Goal: Information Seeking & Learning: Understand process/instructions

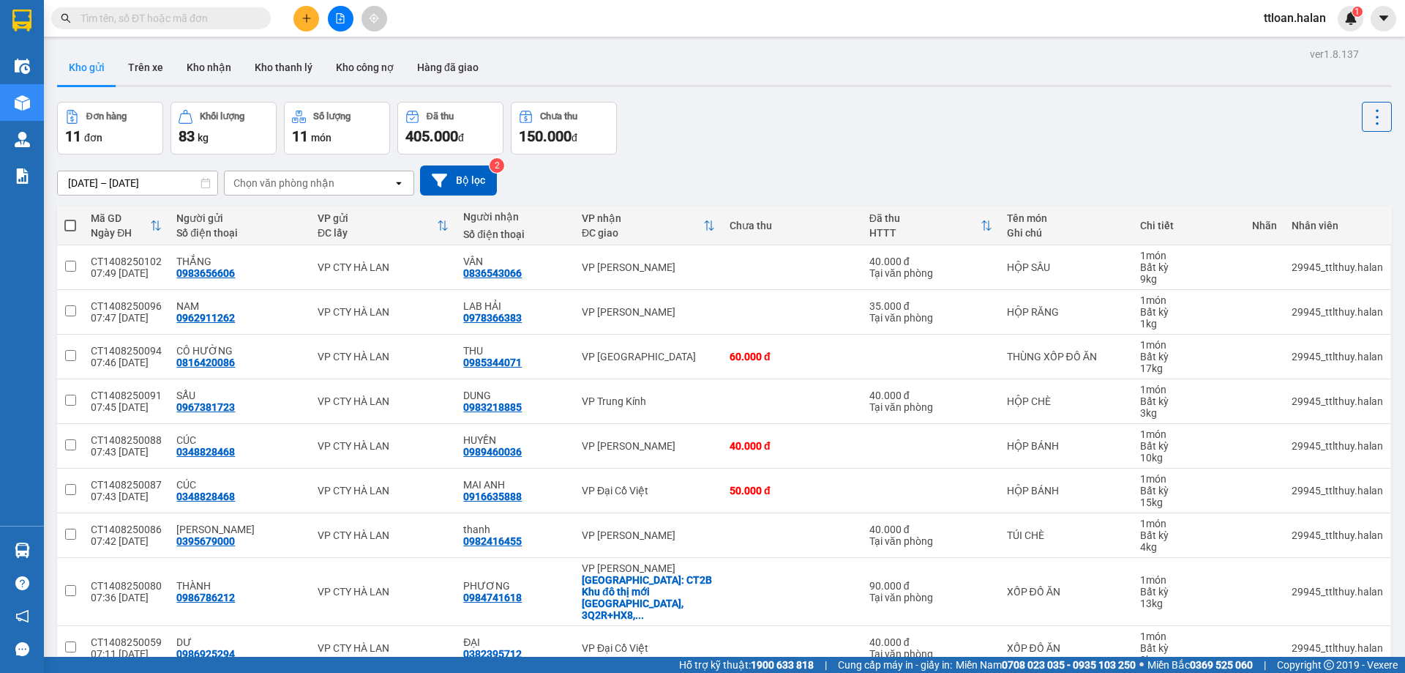
click at [365, 183] on div "Chọn văn phòng nhận" at bounding box center [309, 182] width 168 height 23
type input "gi"
click at [340, 220] on div "VP Giếng Đáy" at bounding box center [319, 214] width 190 height 26
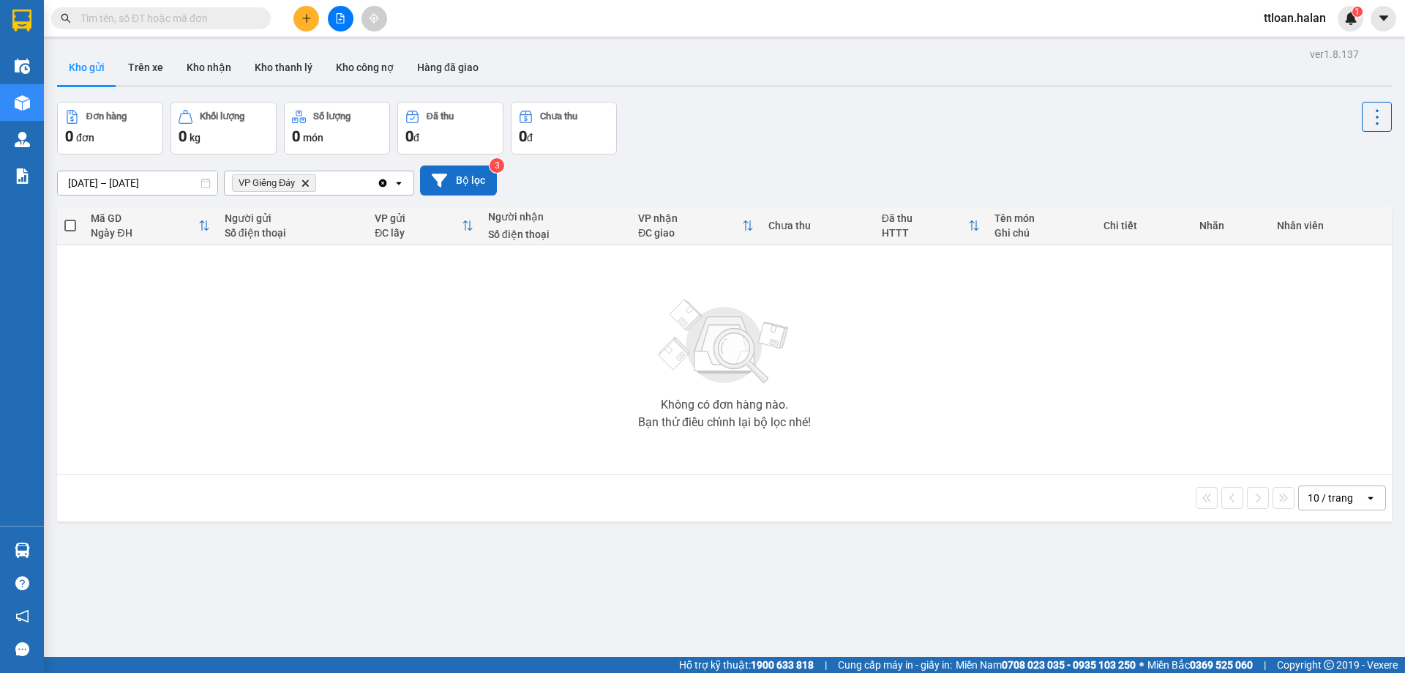
click at [468, 178] on button "Bộ lọc" at bounding box center [458, 180] width 77 height 30
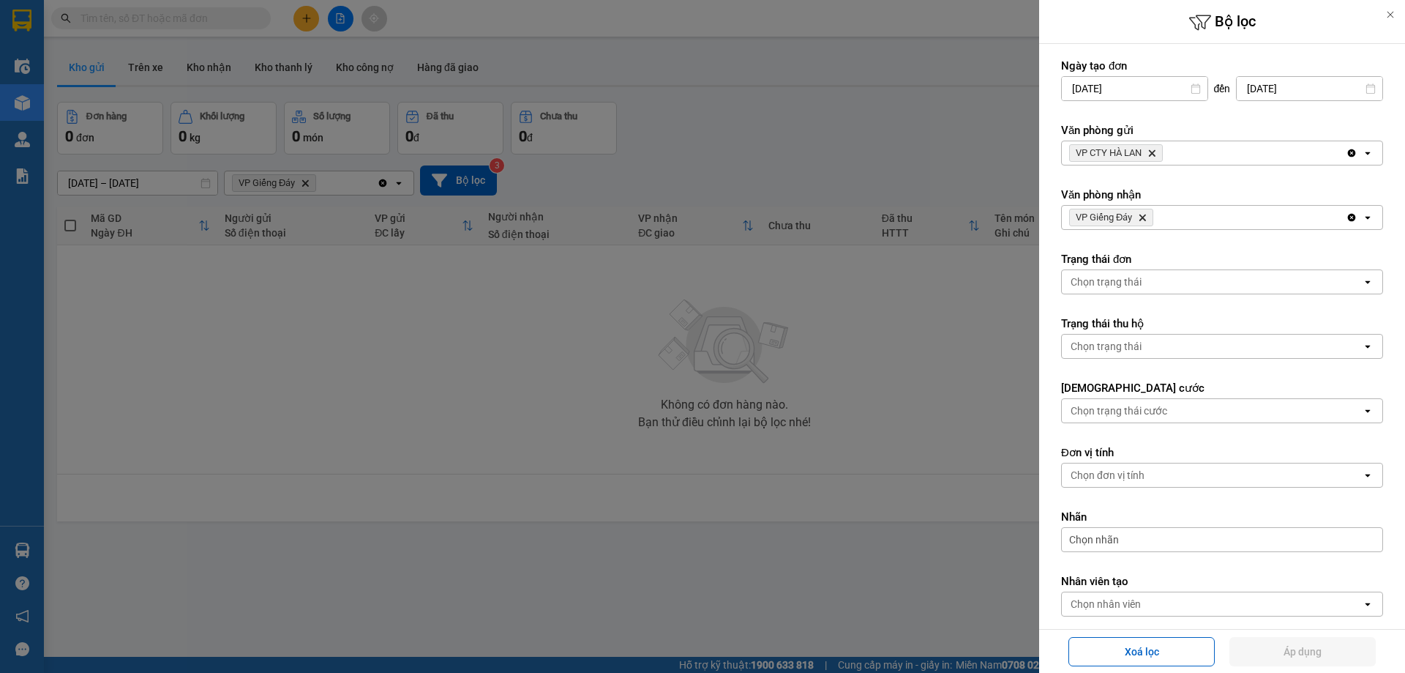
click at [114, 183] on div at bounding box center [702, 336] width 1405 height 673
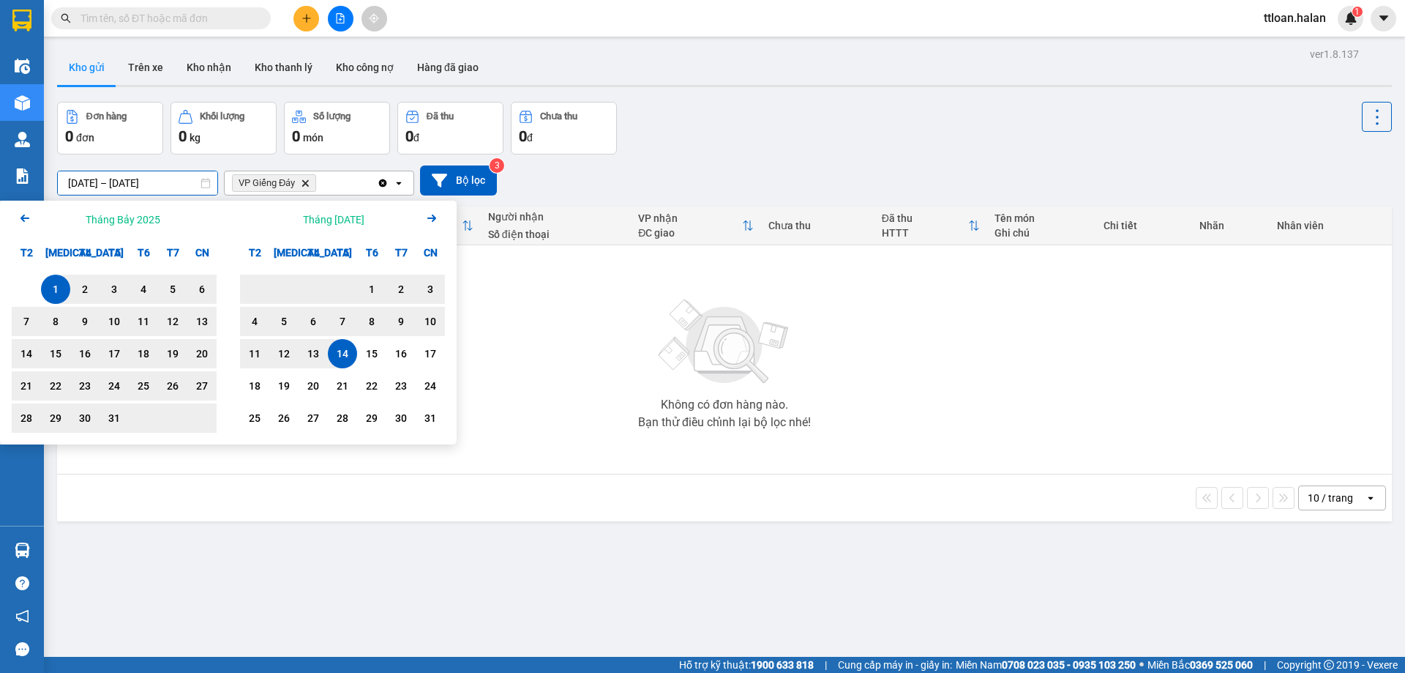
click at [168, 184] on input "[DATE] – [DATE]" at bounding box center [138, 182] width 160 height 23
click at [375, 285] on div "1" at bounding box center [372, 289] width 20 height 18
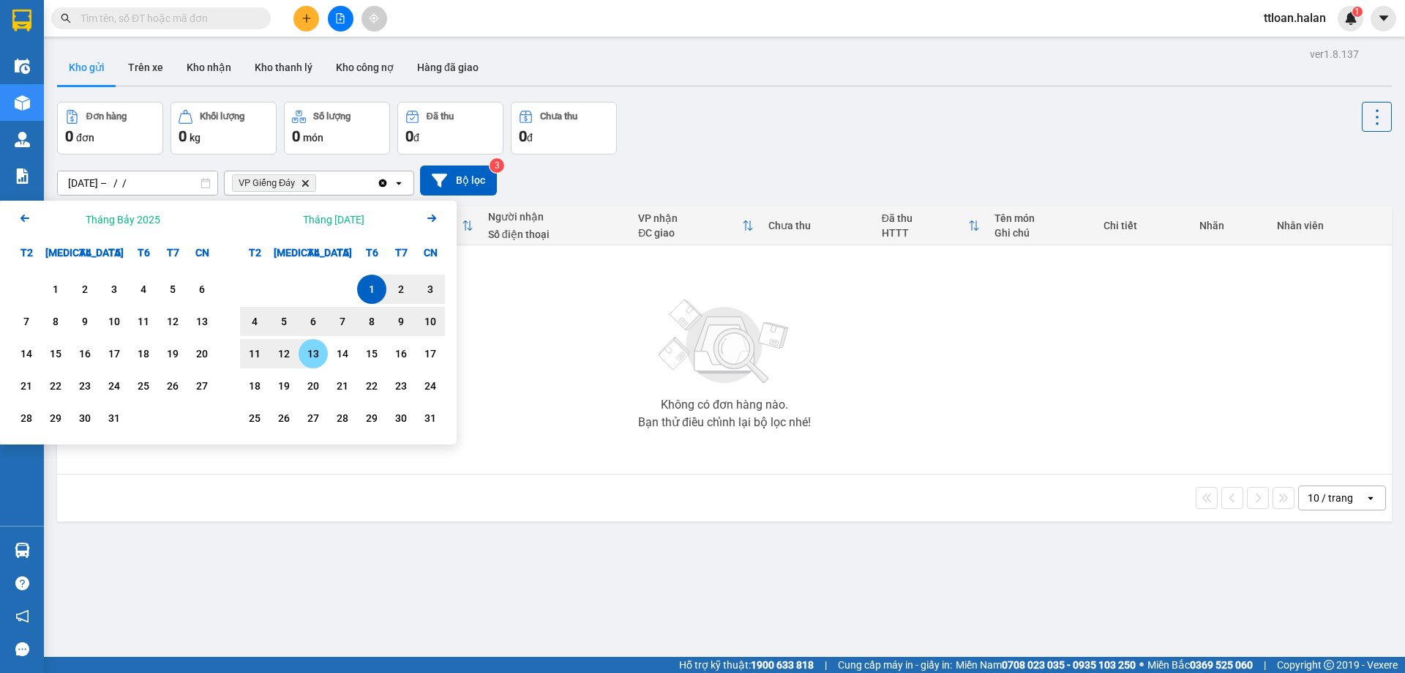
click at [313, 356] on div "13" at bounding box center [313, 354] width 20 height 18
type input "[DATE] – [DATE]"
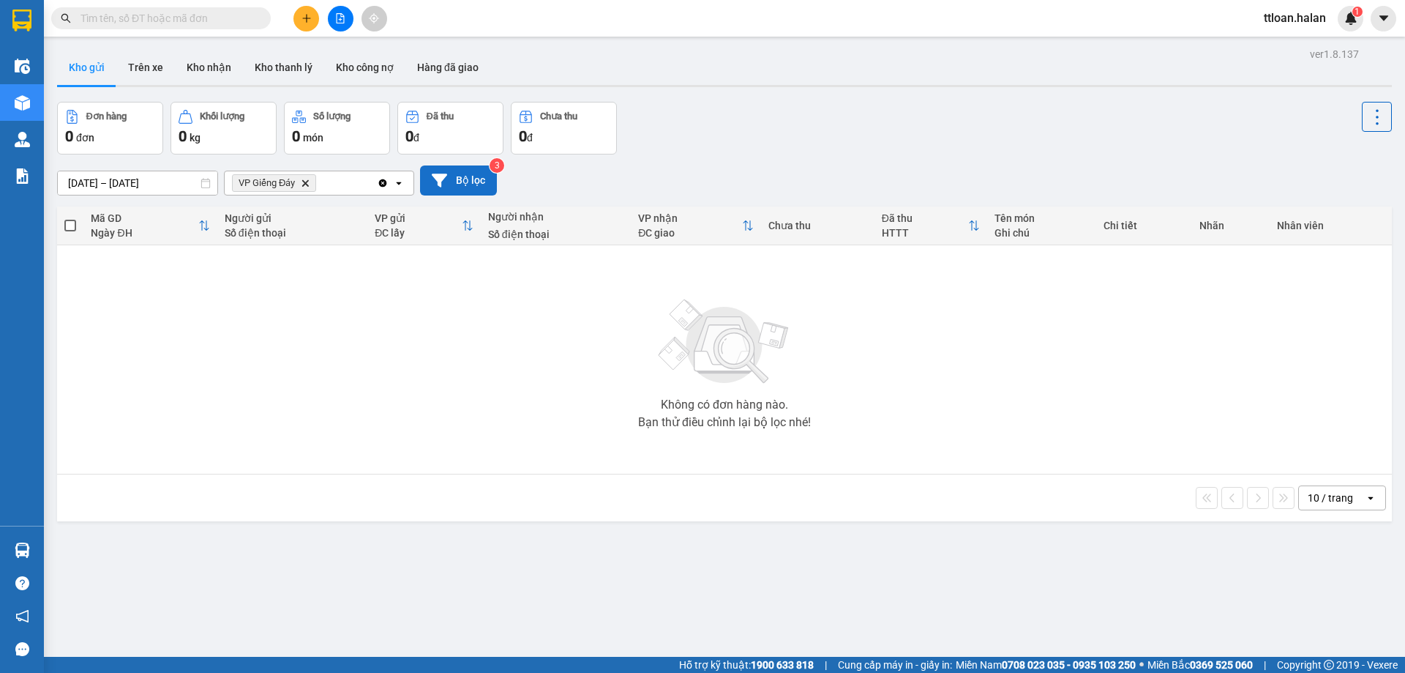
click at [453, 172] on button "Bộ lọc" at bounding box center [458, 180] width 77 height 30
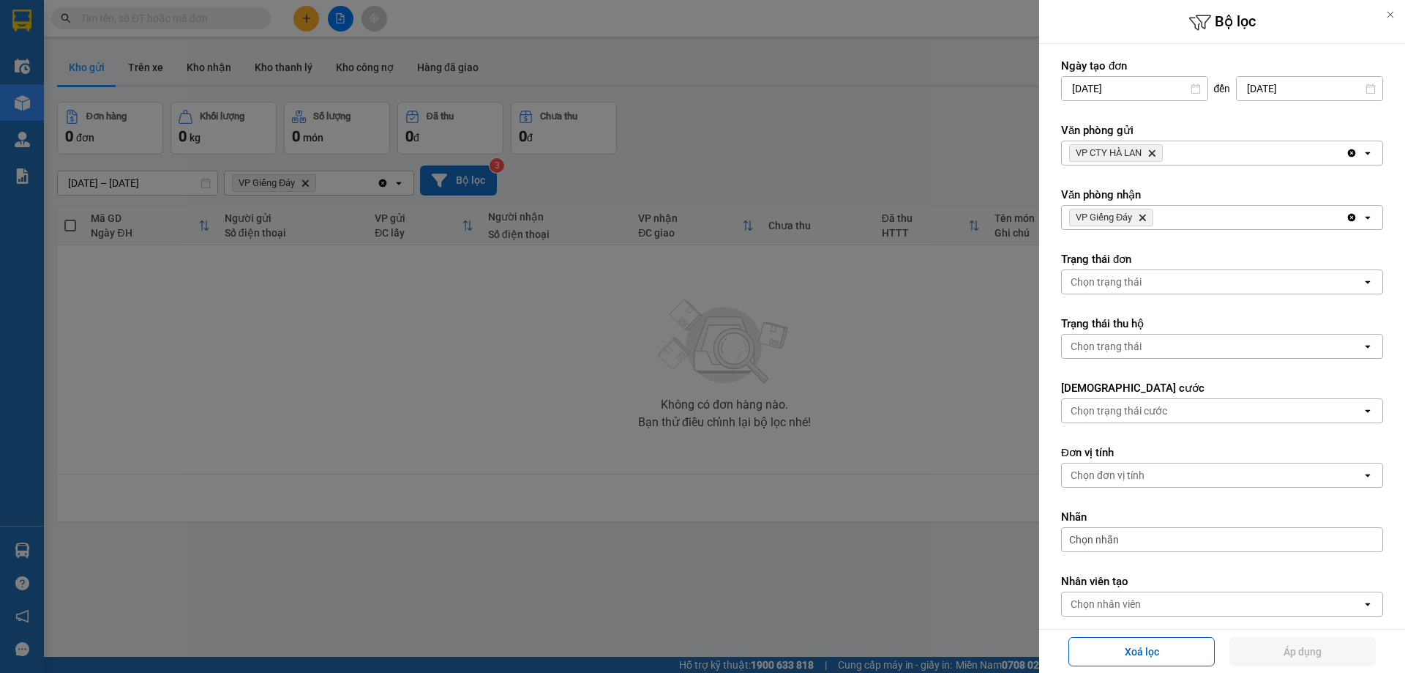
click at [452, 175] on div at bounding box center [702, 336] width 1405 height 673
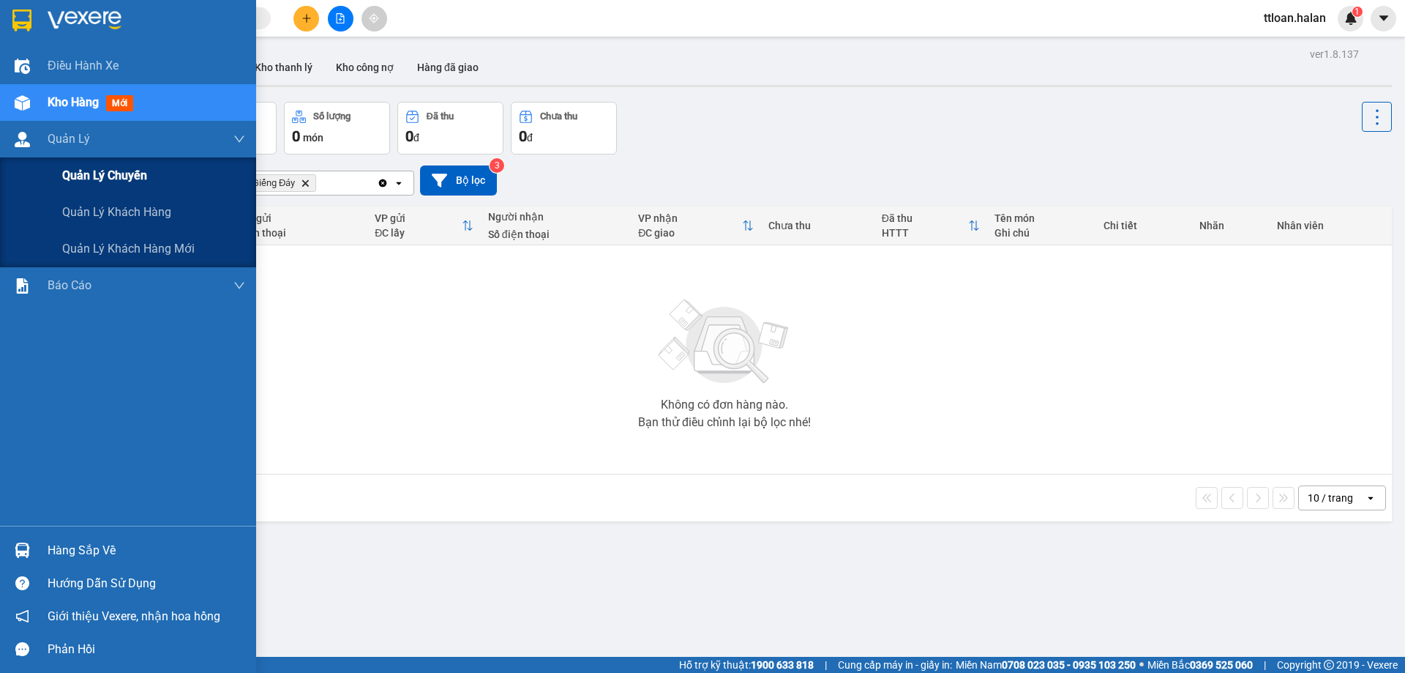
click at [141, 179] on span "Quản lý chuyến" at bounding box center [104, 175] width 85 height 18
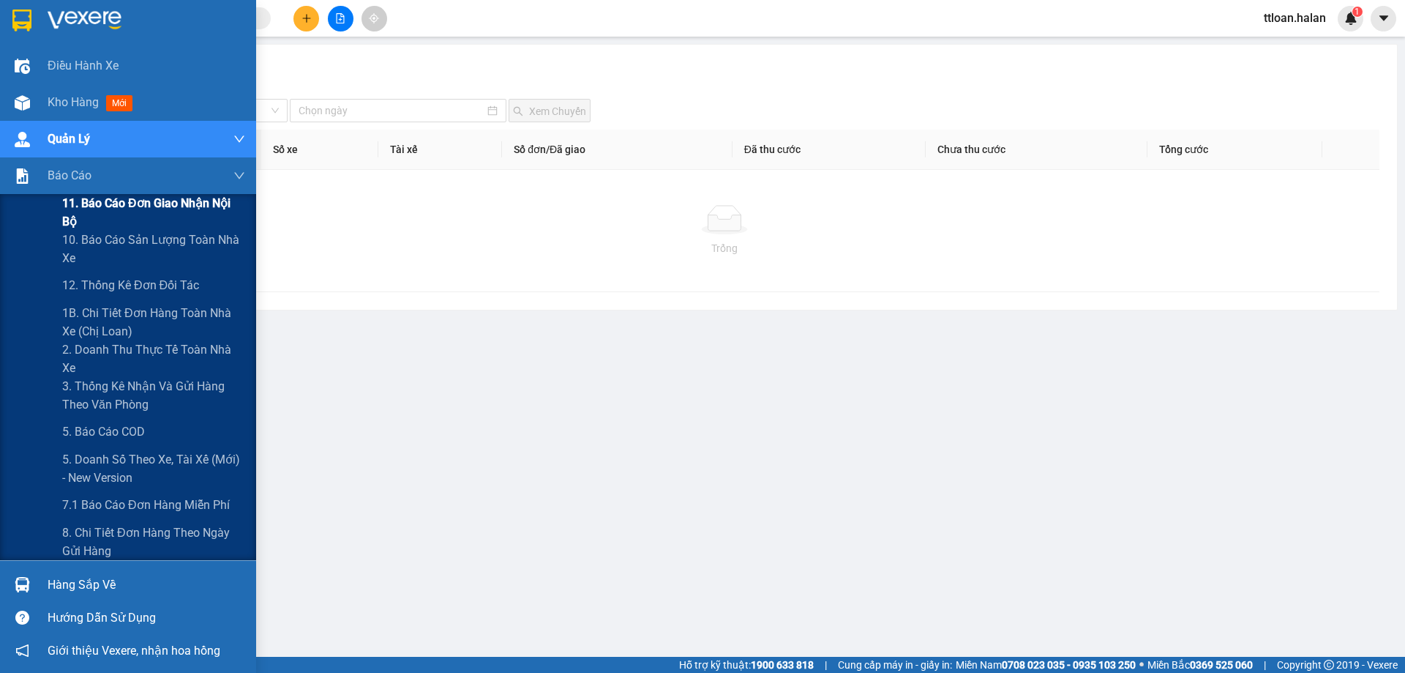
click at [194, 209] on span "11. Báo cáo đơn giao nhận nội bộ" at bounding box center [153, 212] width 183 height 37
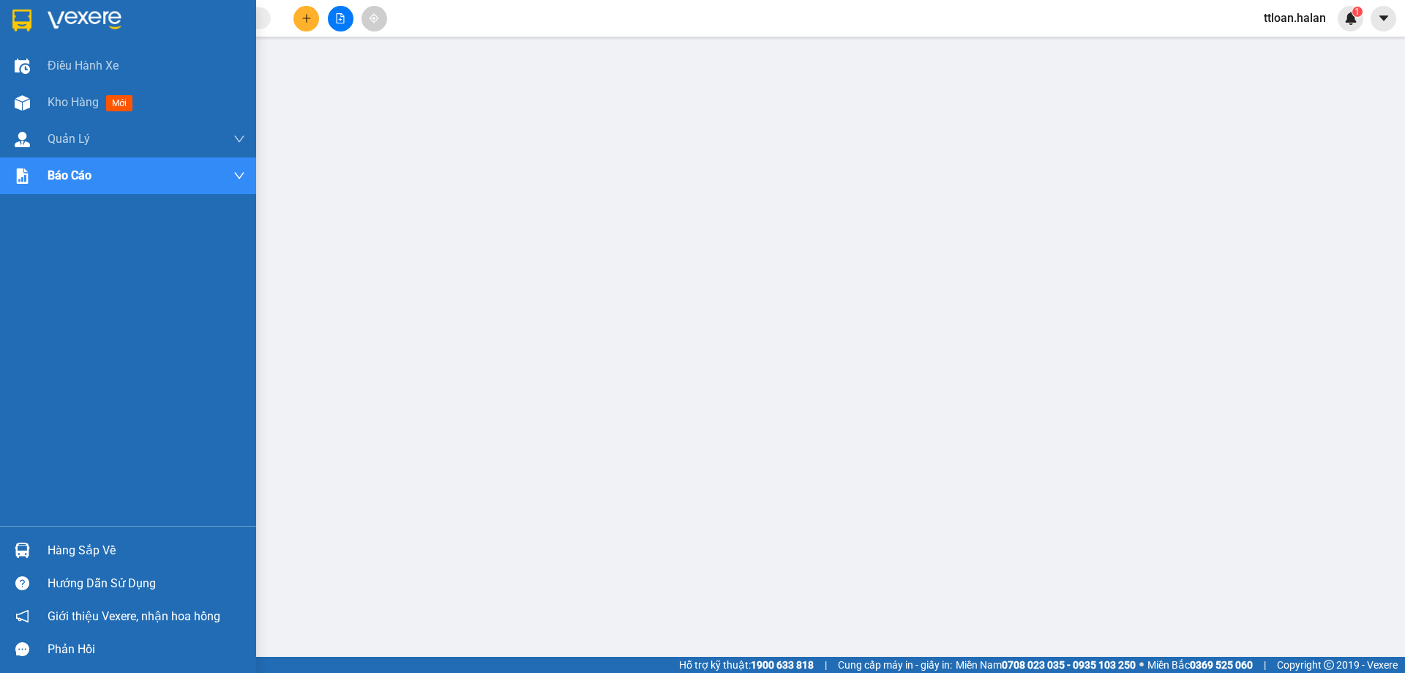
click at [141, 586] on div "Hướng dẫn sử dụng" at bounding box center [147, 583] width 198 height 22
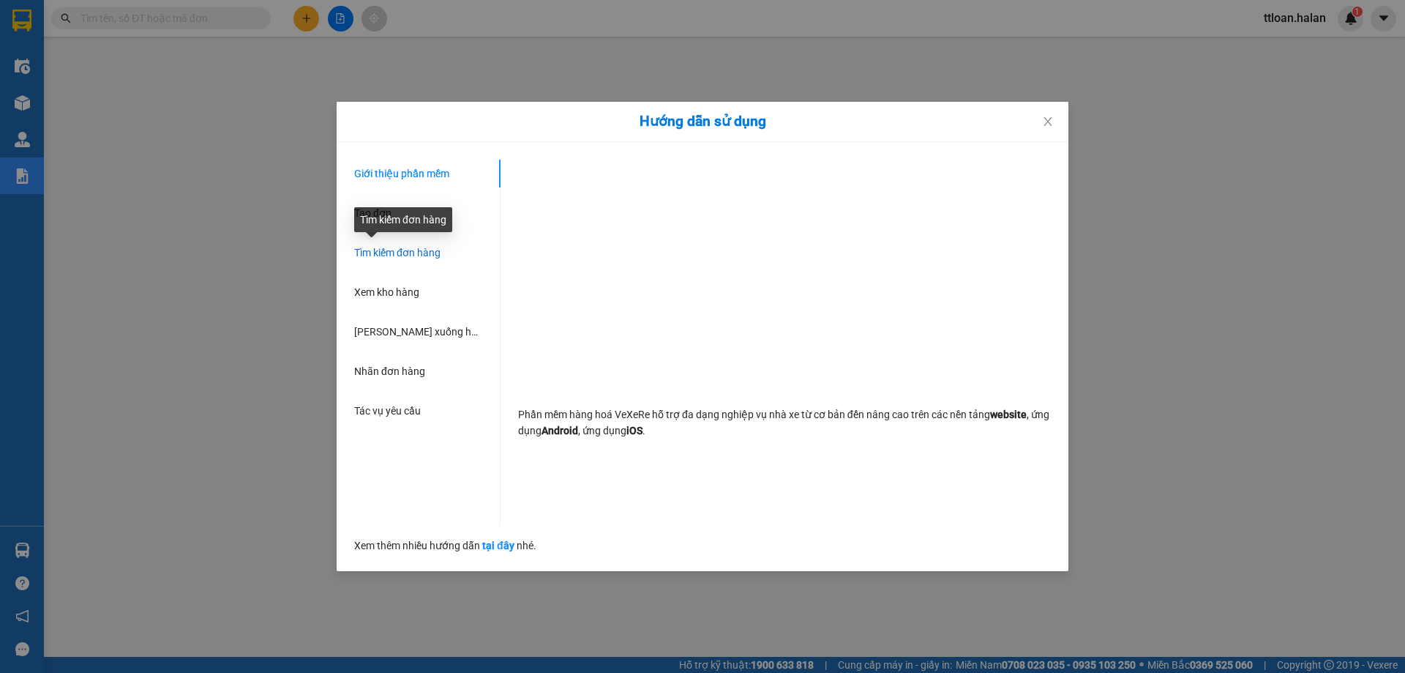
click at [414, 249] on span "Tìm kiếm đơn hàng" at bounding box center [397, 253] width 86 height 12
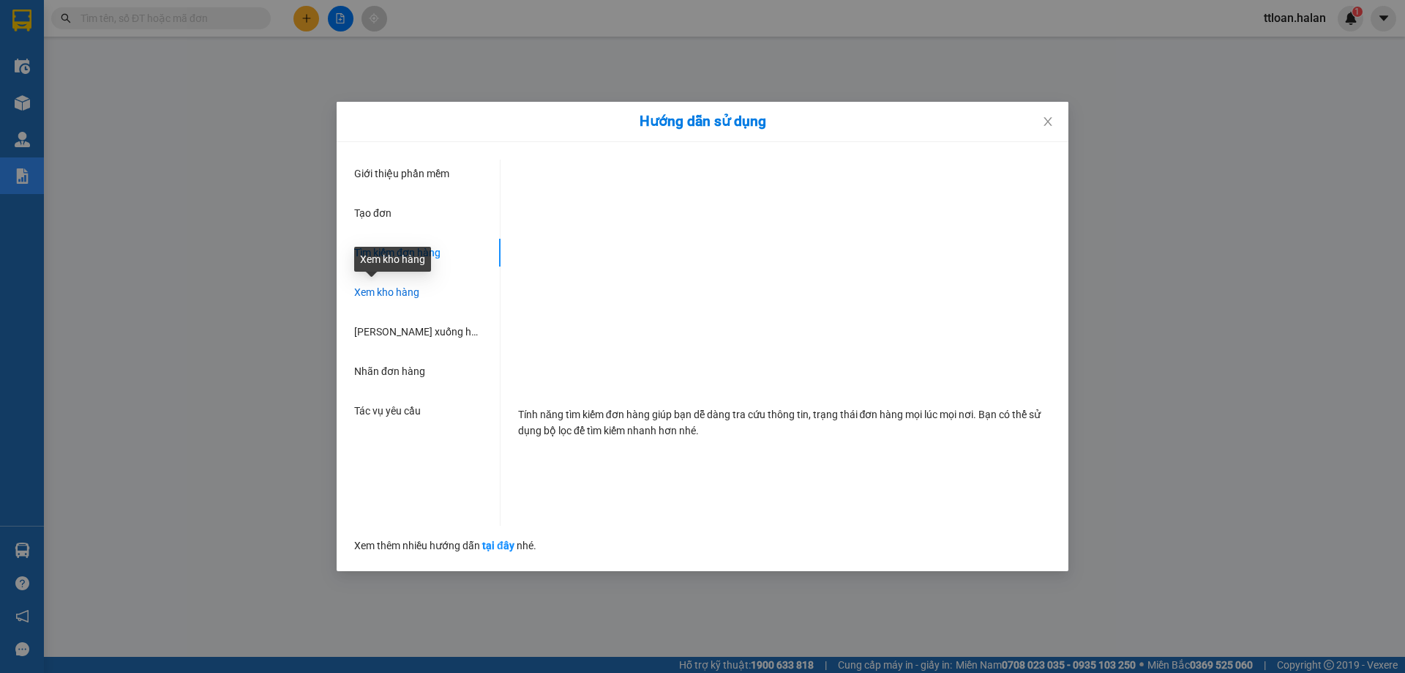
click at [403, 291] on span "Xem kho hàng" at bounding box center [386, 292] width 65 height 12
click at [99, 318] on div "Hướng dẫn sử dụng Giới thiệu phần mềm Tạo đơn Tìm kiếm đơn hàng Xem kho hàng Lê…" at bounding box center [702, 336] width 1405 height 673
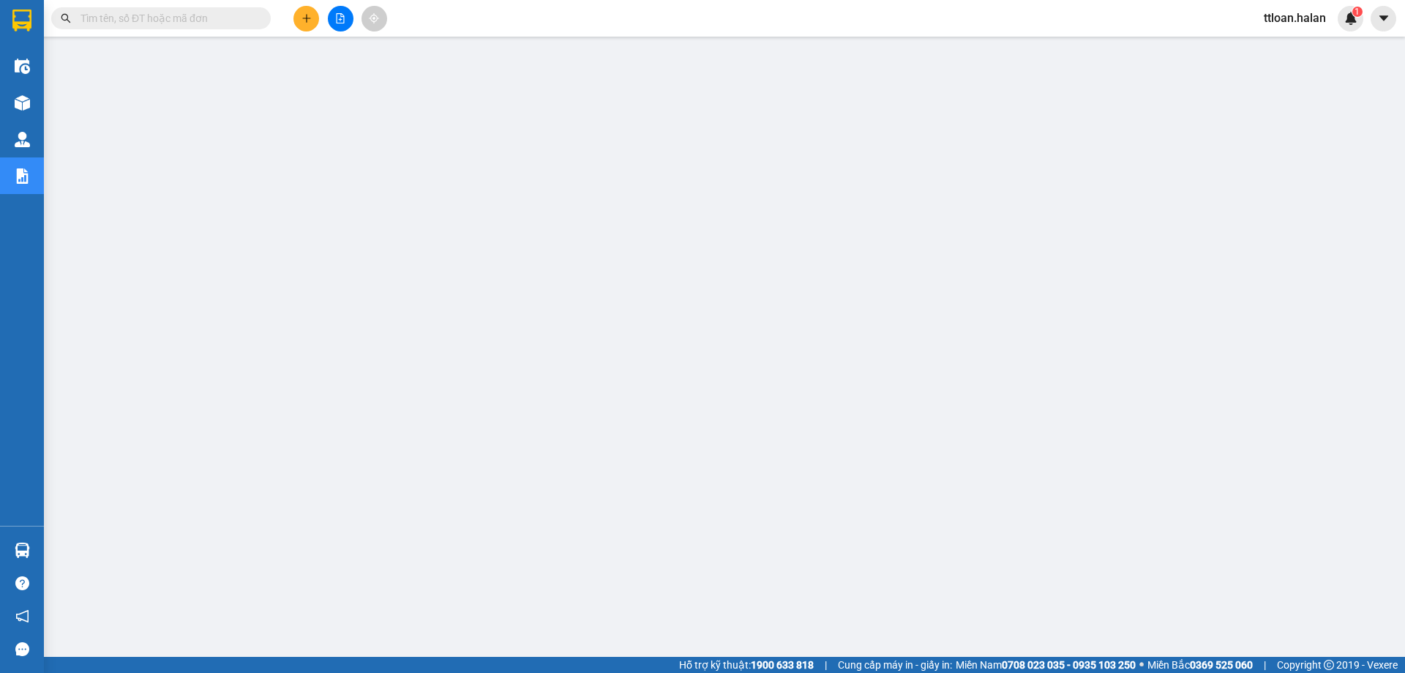
drag, startPoint x: 1290, startPoint y: 1, endPoint x: 17, endPoint y: 181, distance: 1285.6
click at [17, 181] on img at bounding box center [22, 175] width 15 height 15
